Goal: Transaction & Acquisition: Purchase product/service

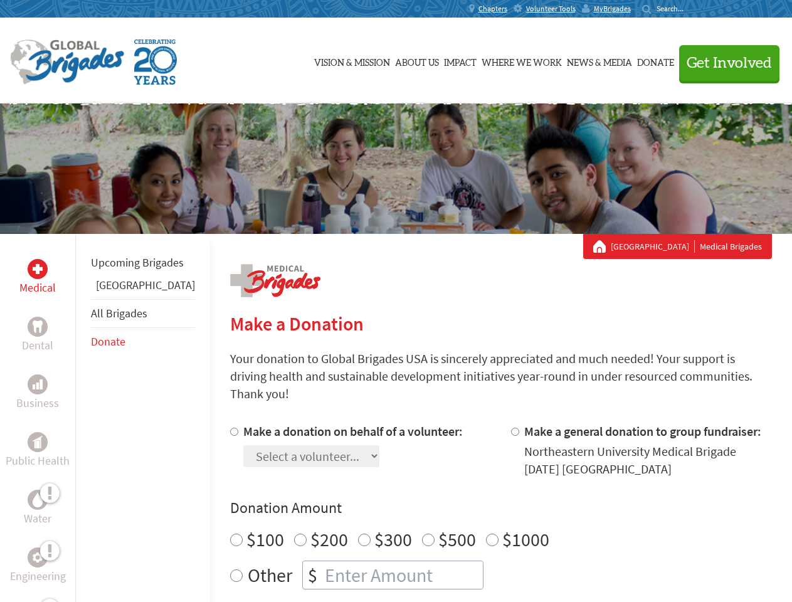
click at [693, 9] on div "Search for:" at bounding box center [667, 9] width 50 height 10
click at [724, 63] on span "Get Involved" at bounding box center [729, 63] width 85 height 15
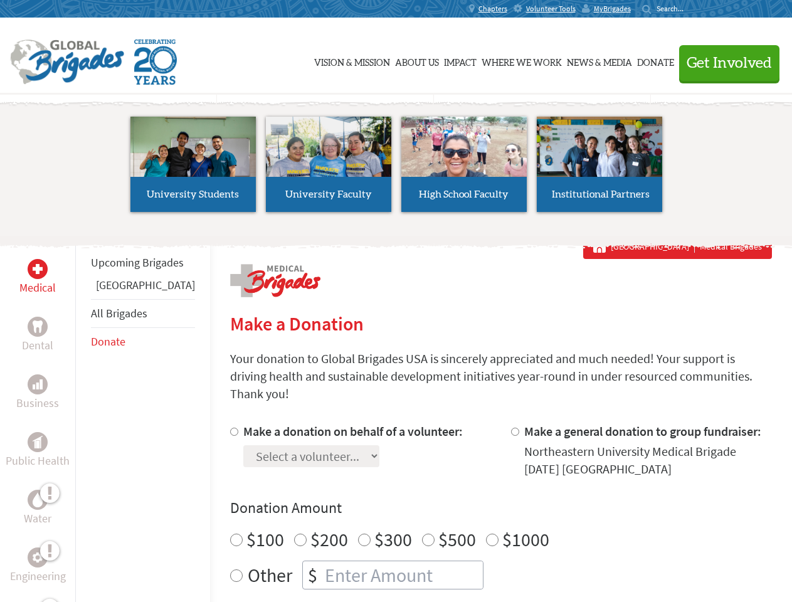
click at [396, 169] on li "High School Faculty" at bounding box center [464, 164] width 136 height 115
click at [83, 418] on div "Upcoming Brigades Panama All Brigades Donate" at bounding box center [142, 535] width 135 height 602
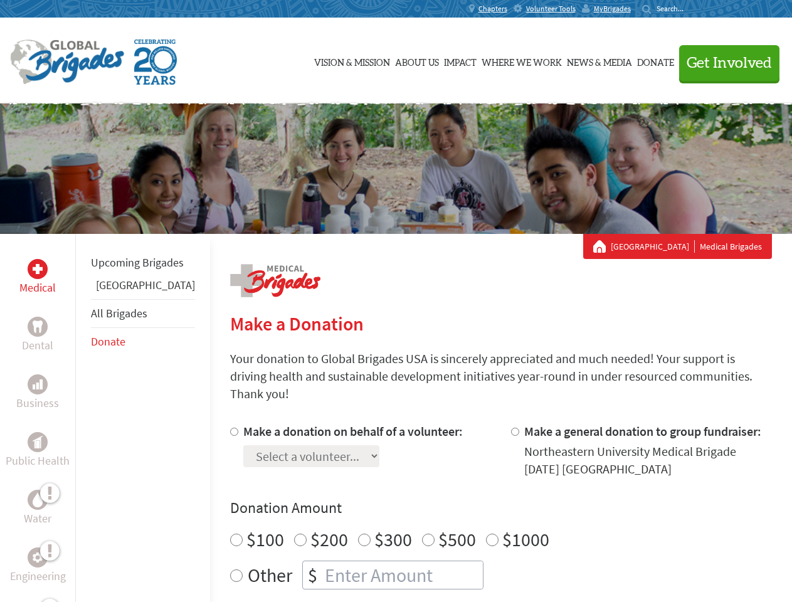
click at [479, 504] on div "Donation Amount $100 $200 $300 $500 $1000 Other $" at bounding box center [501, 544] width 542 height 92
click at [230, 428] on input "Make a donation on behalf of a volunteer:" at bounding box center [234, 432] width 8 height 8
radio input "true"
click at [511, 428] on input "Make a general donation to group fundraiser:" at bounding box center [515, 432] width 8 height 8
radio input "true"
